Goal: Information Seeking & Learning: Learn about a topic

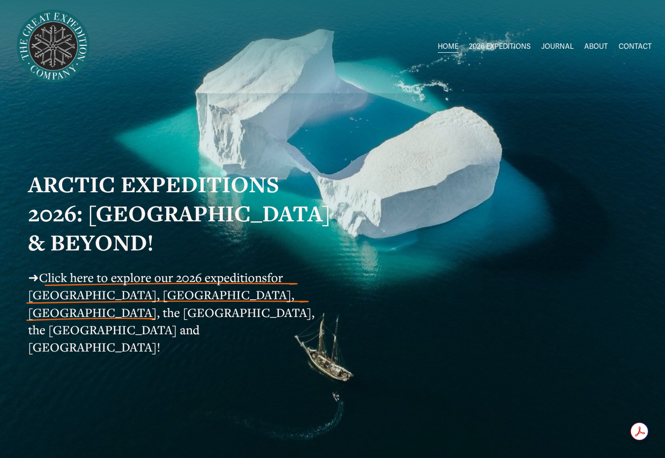
click at [558, 47] on link "JOURNAL" at bounding box center [557, 46] width 33 height 14
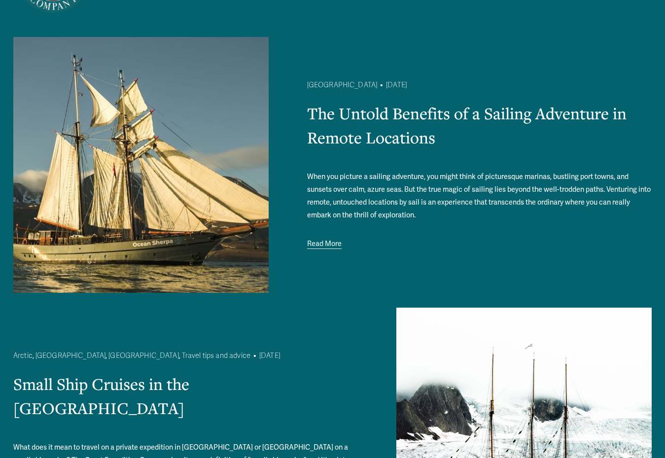
scroll to position [73, 0]
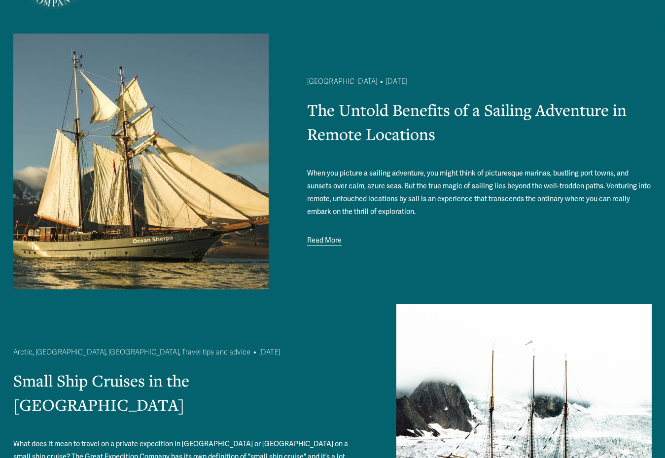
click at [331, 242] on link "Read More" at bounding box center [324, 240] width 34 height 13
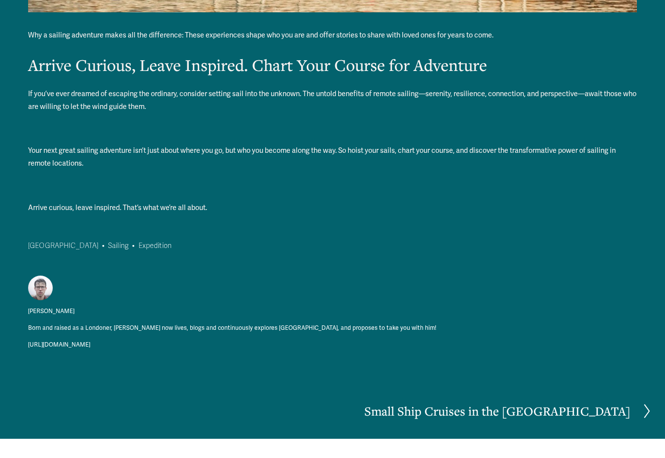
scroll to position [1675, 0]
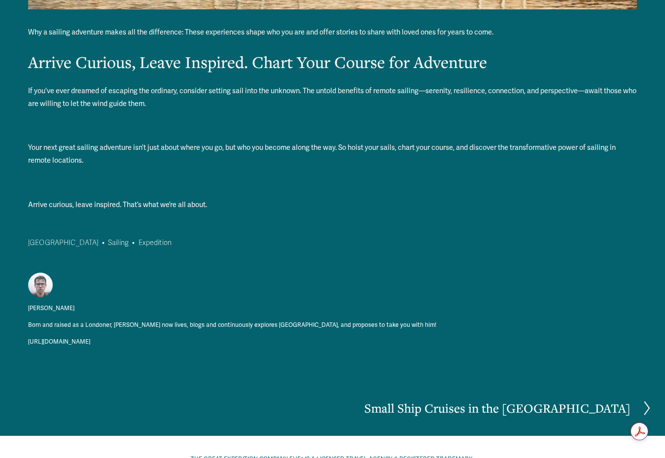
click at [43, 283] on img at bounding box center [41, 285] width 26 height 25
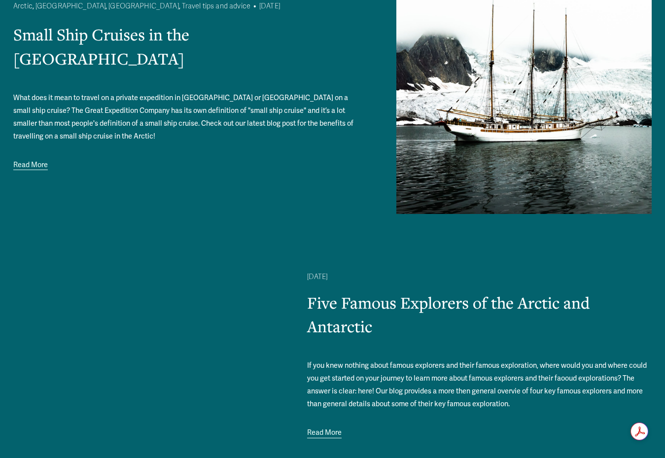
scroll to position [419, 0]
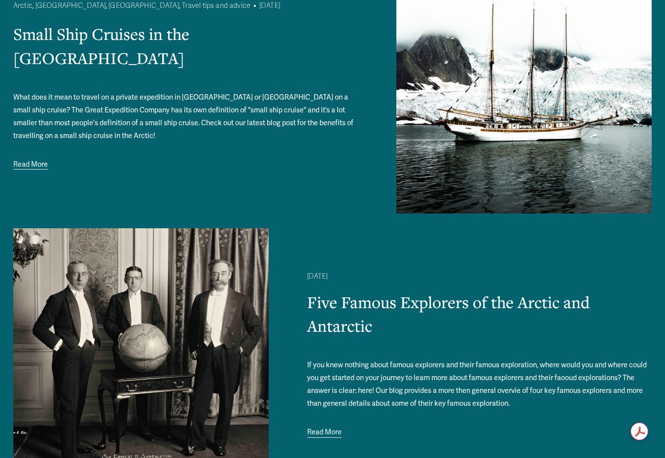
click at [42, 158] on link "Read More" at bounding box center [30, 164] width 34 height 13
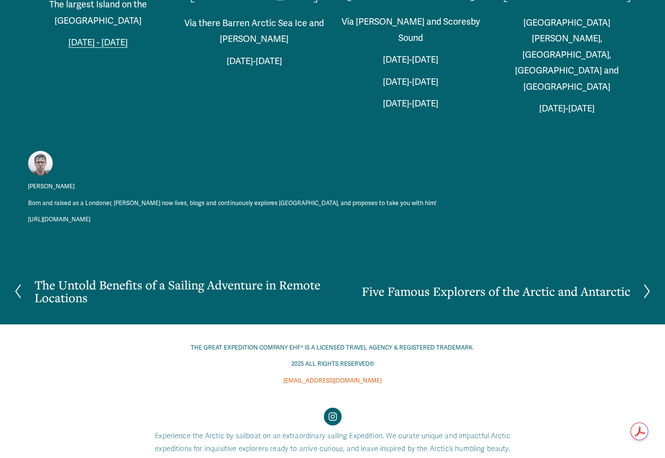
scroll to position [2407, 0]
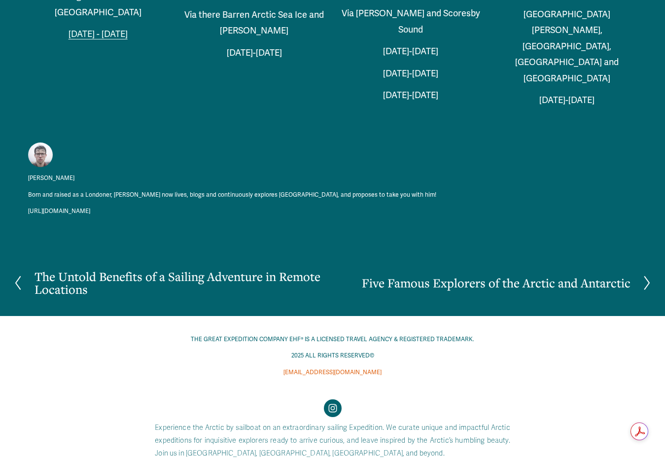
click at [383, 276] on h2 "Five Famous Explorers of the Arctic and Antarctic" at bounding box center [496, 282] width 269 height 13
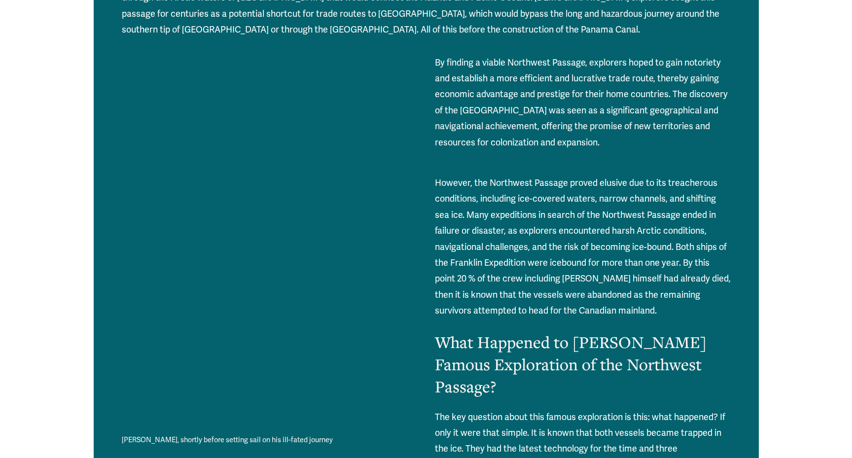
scroll to position [846, 0]
